Goal: Information Seeking & Learning: Learn about a topic

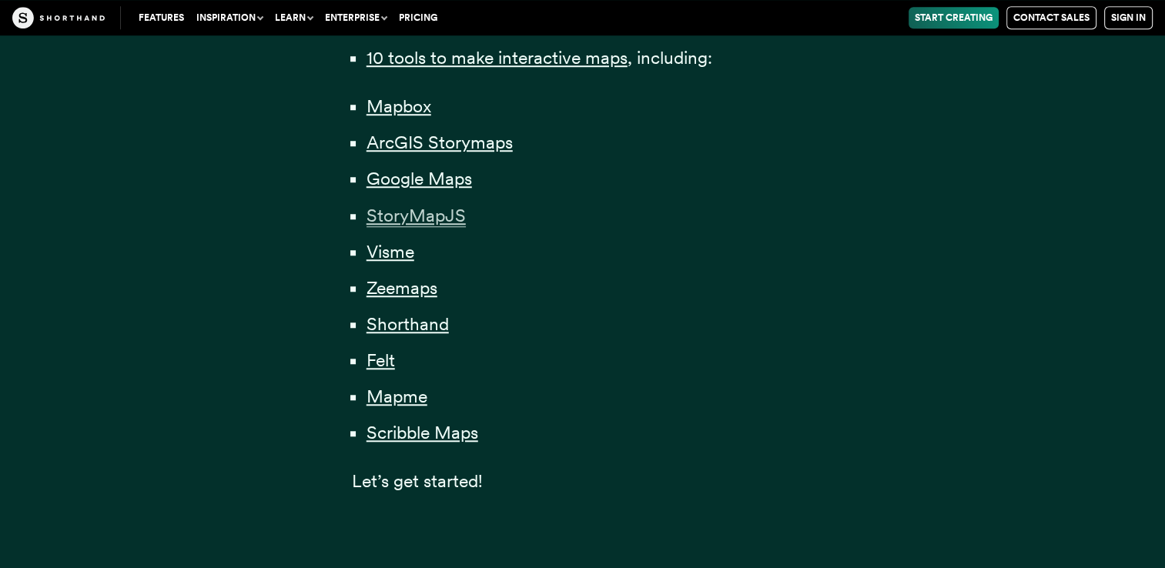
scroll to position [1308, 0]
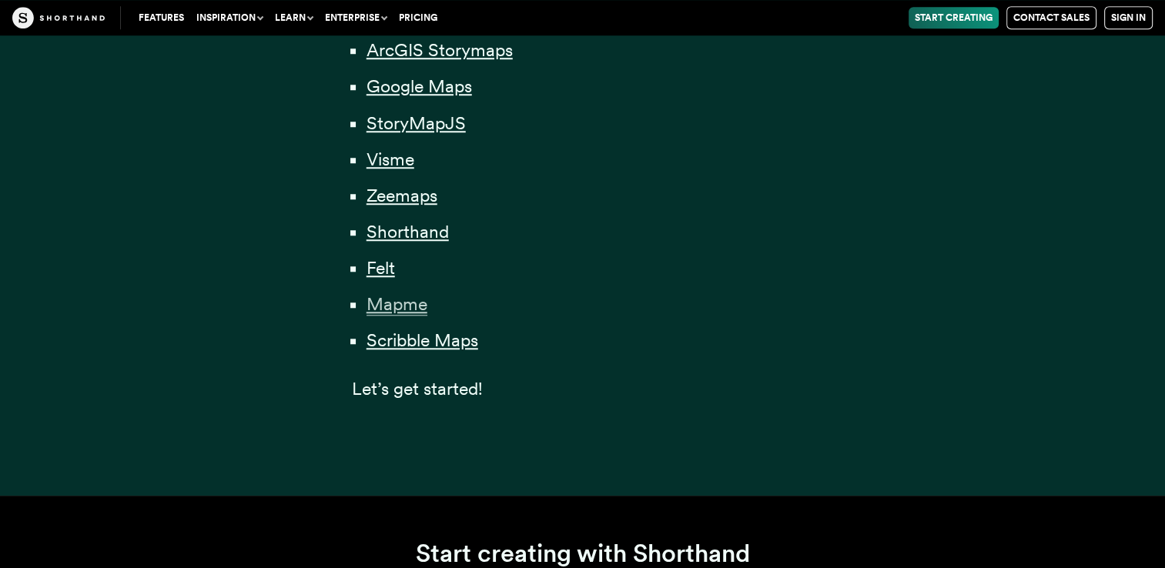
click at [408, 301] on span "Mapme" at bounding box center [396, 304] width 61 height 22
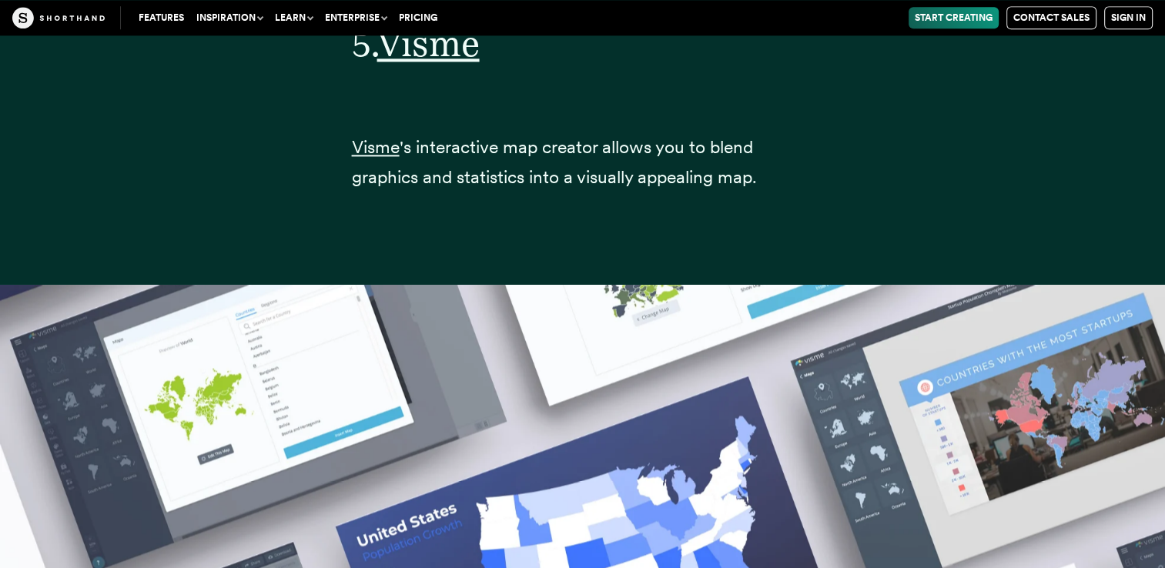
scroll to position [19453, 0]
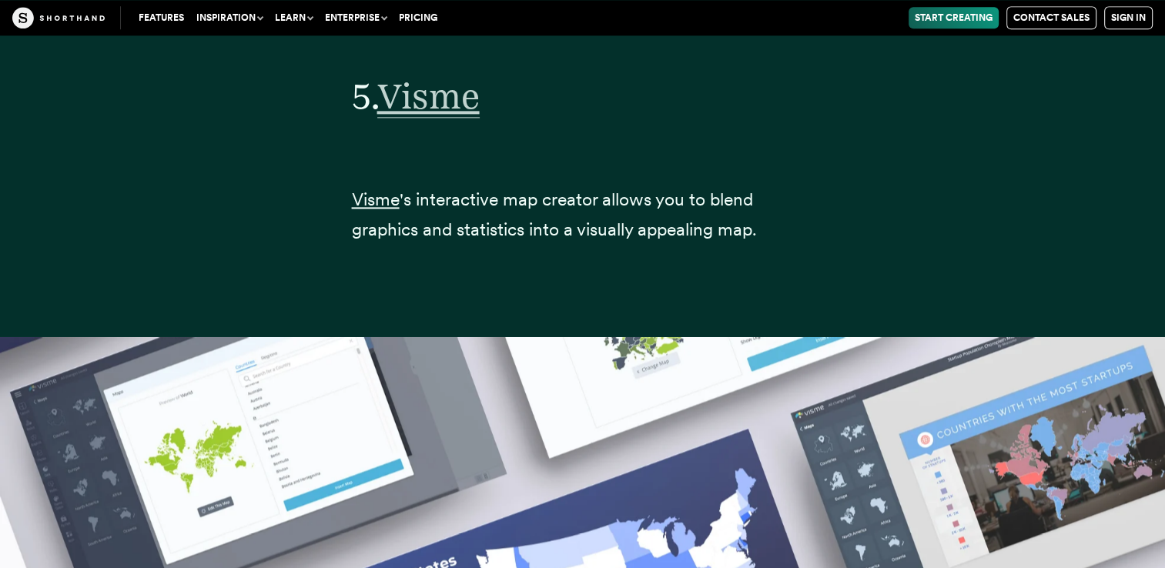
click at [450, 75] on span "Visme" at bounding box center [428, 96] width 102 height 43
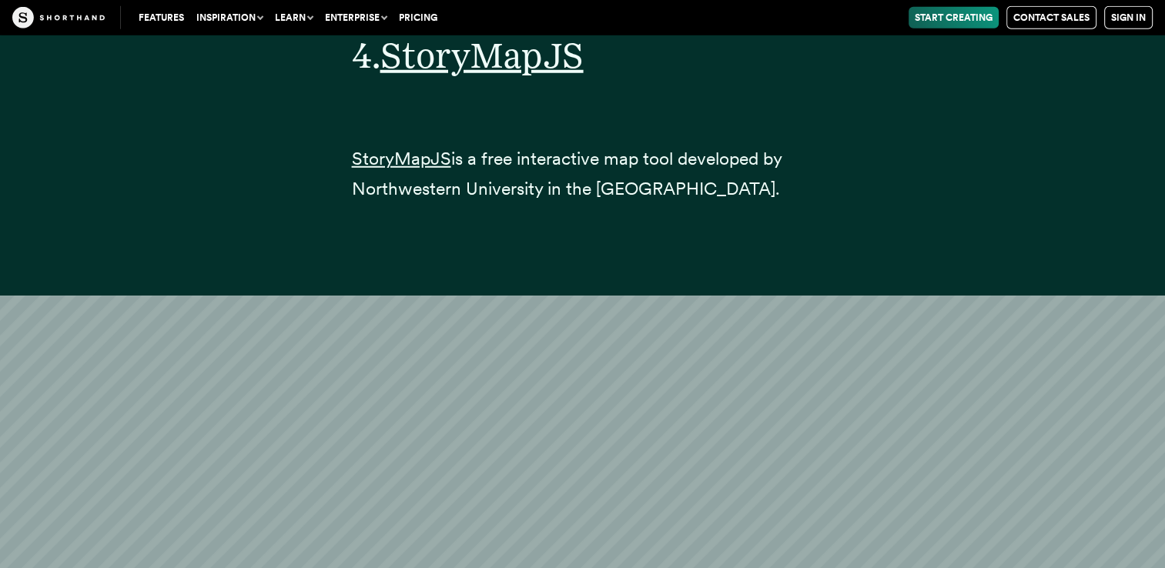
scroll to position [15984, 0]
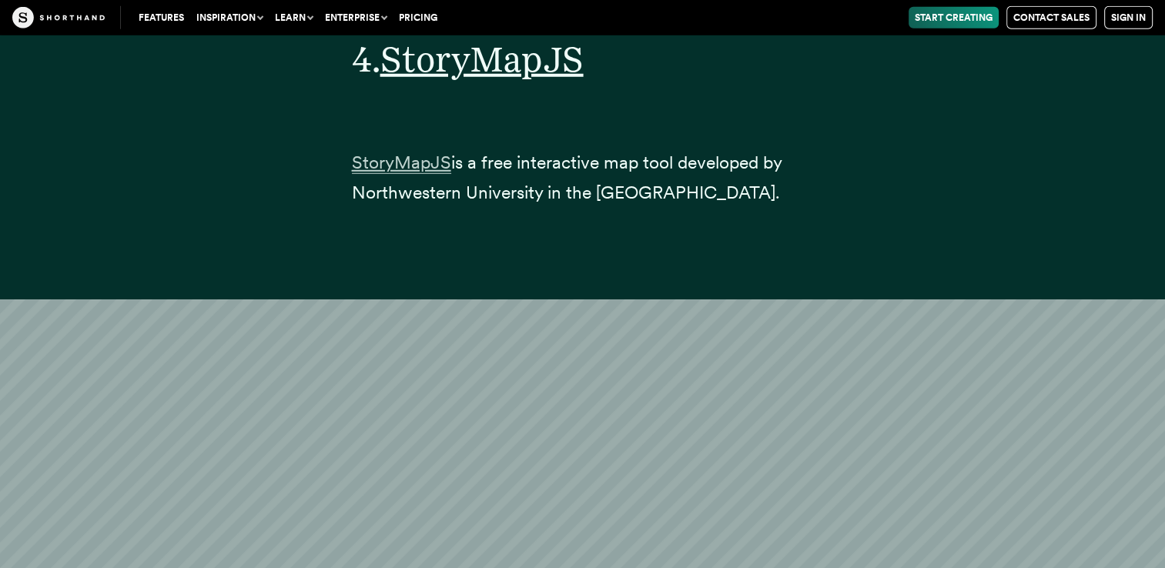
click at [422, 152] on span "StoryMapJS" at bounding box center [401, 163] width 99 height 22
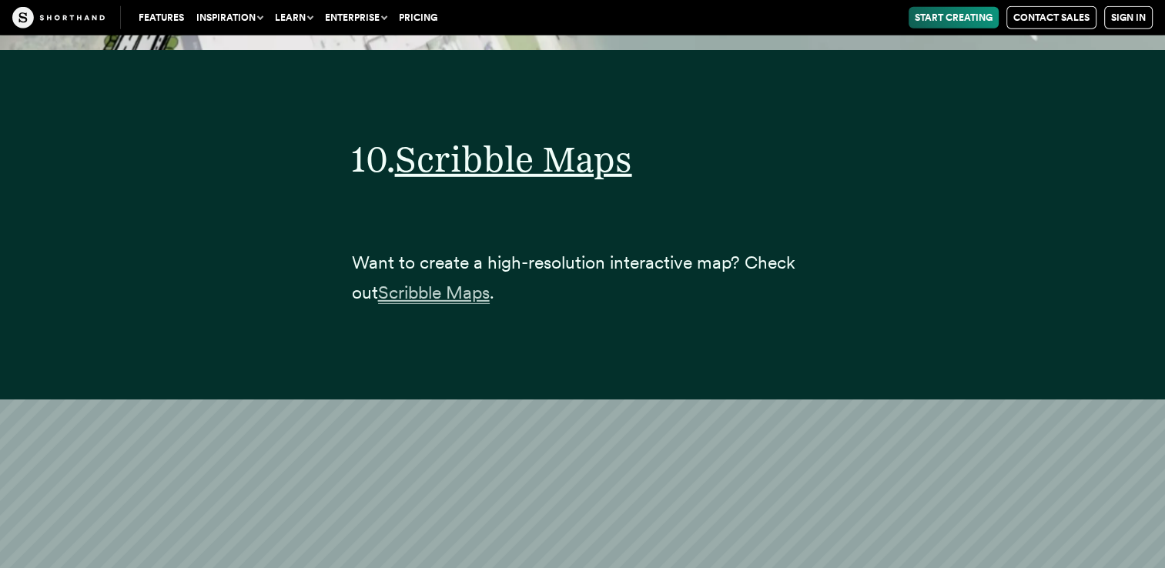
click at [449, 282] on span "Scribble Maps" at bounding box center [434, 293] width 112 height 22
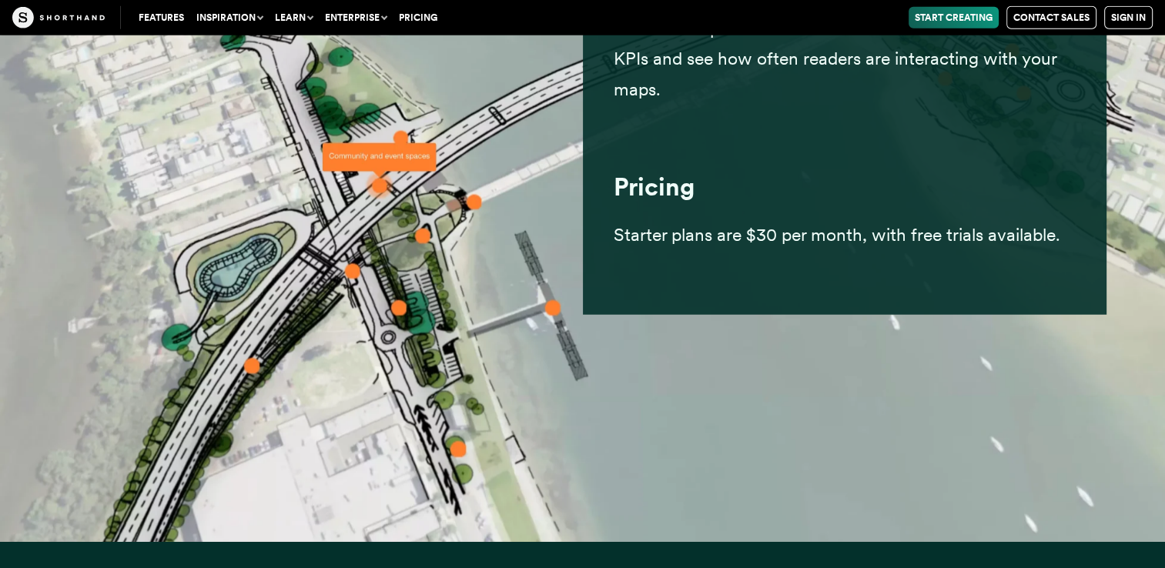
scroll to position [32955, 0]
